Goal: Find specific page/section: Find specific page/section

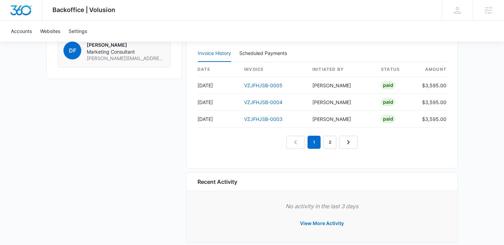
scroll to position [690, 0]
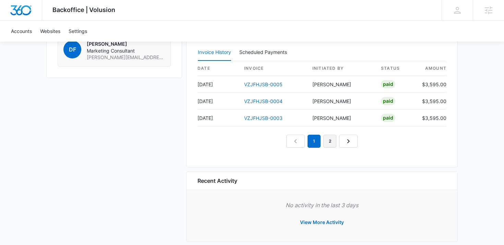
click at [328, 138] on link "2" at bounding box center [330, 140] width 13 height 13
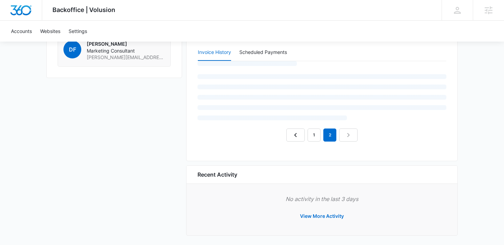
scroll to position [682, 0]
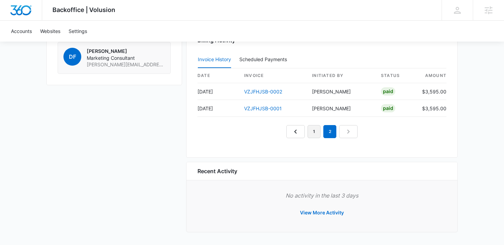
click at [315, 129] on link "1" at bounding box center [314, 131] width 13 height 13
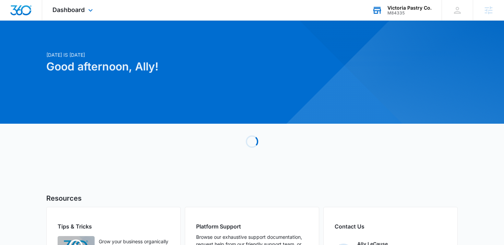
click at [414, 12] on div "M84335" at bounding box center [410, 13] width 44 height 5
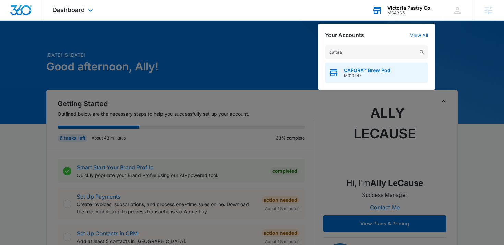
type input "cafora"
click at [366, 71] on span "CAFORA™ Brew Pod" at bounding box center [367, 70] width 47 height 5
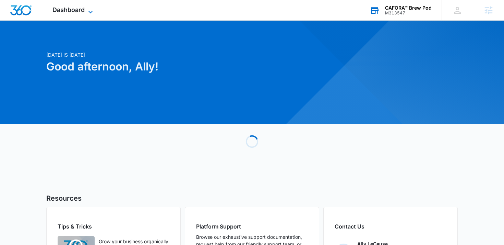
click at [89, 12] on icon at bounding box center [90, 12] width 8 height 8
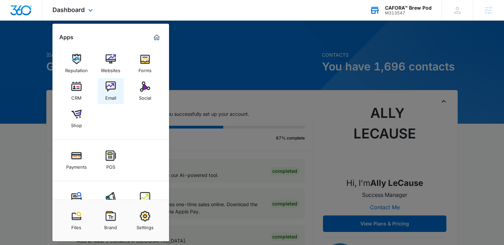
click at [111, 83] on img at bounding box center [111, 86] width 10 height 10
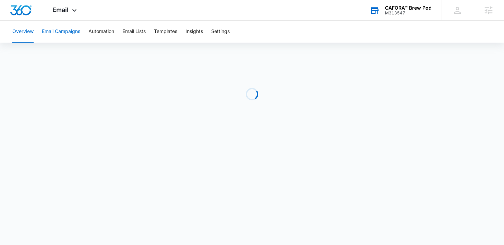
click at [70, 27] on button "Email Campaigns" at bounding box center [61, 32] width 38 height 22
